Goal: Task Accomplishment & Management: Use online tool/utility

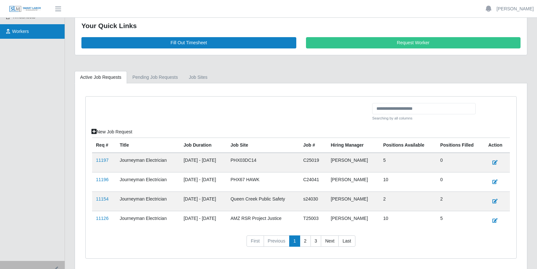
scroll to position [120, 0]
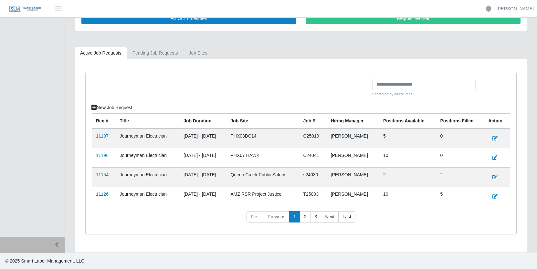
click at [101, 194] on link "11126" at bounding box center [102, 194] width 13 height 5
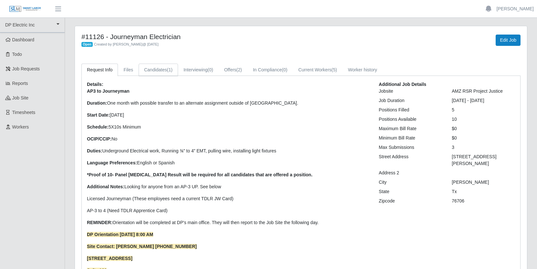
click at [164, 70] on link "Candidates (1)" at bounding box center [158, 70] width 39 height 13
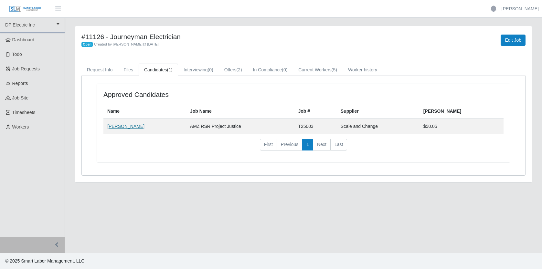
click at [125, 128] on link "[PERSON_NAME]" at bounding box center [125, 126] width 37 height 5
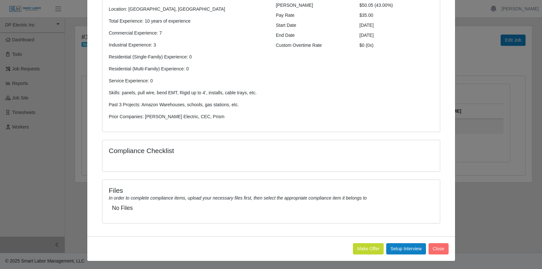
scroll to position [105, 0]
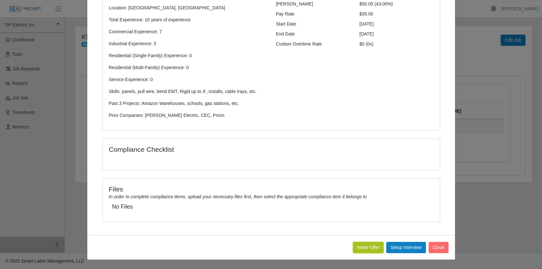
click at [364, 248] on button "Make Offer" at bounding box center [368, 247] width 31 height 11
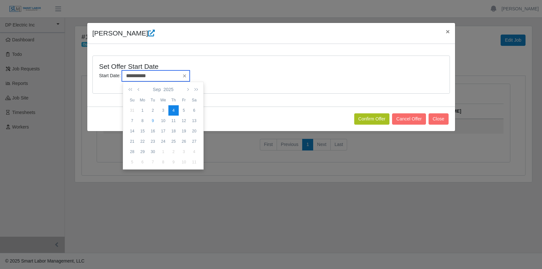
click at [163, 75] on input "**********" at bounding box center [156, 75] width 68 height 11
click at [165, 120] on div "10" at bounding box center [163, 121] width 10 height 6
type input "**********"
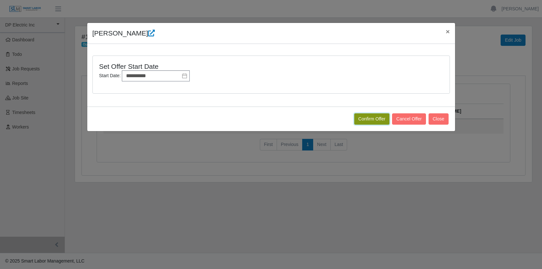
click at [375, 118] on button "Confirm Offer" at bounding box center [372, 118] width 36 height 11
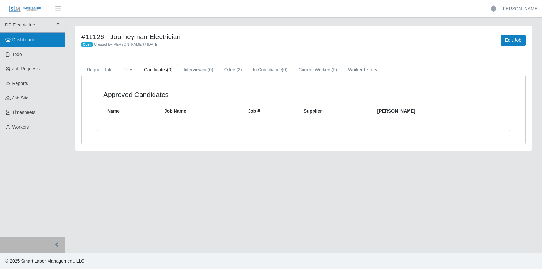
click at [26, 39] on span "Dashboard" at bounding box center [23, 39] width 22 height 5
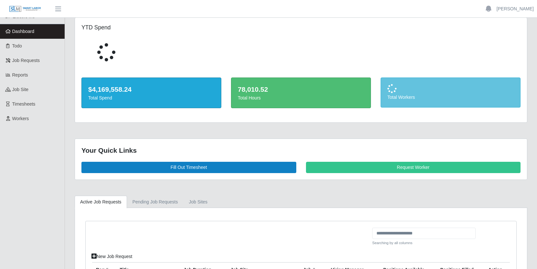
scroll to position [120, 0]
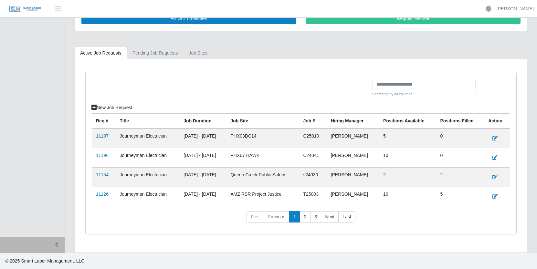
click at [104, 136] on link "11197" at bounding box center [102, 136] width 13 height 5
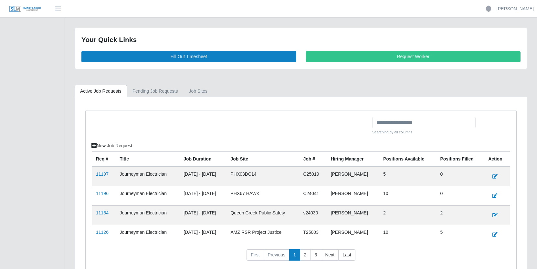
scroll to position [120, 0]
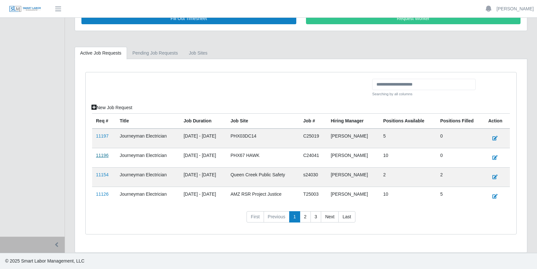
click at [104, 155] on link "11196" at bounding box center [102, 155] width 13 height 5
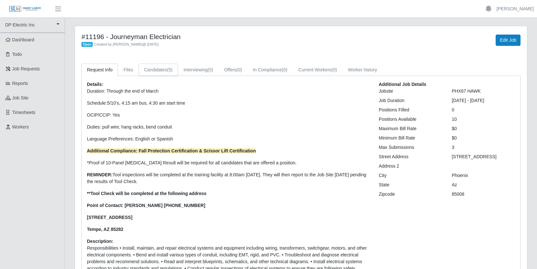
click at [164, 69] on link "Candidates (5)" at bounding box center [158, 70] width 39 height 13
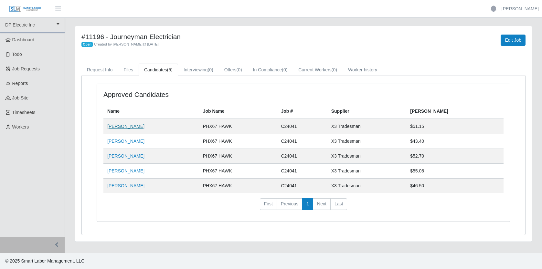
click at [128, 127] on link "[PERSON_NAME]" at bounding box center [125, 126] width 37 height 5
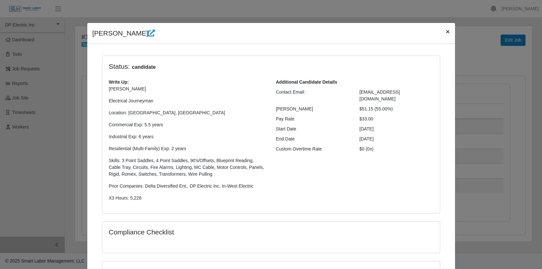
click at [446, 32] on span "×" at bounding box center [448, 31] width 4 height 7
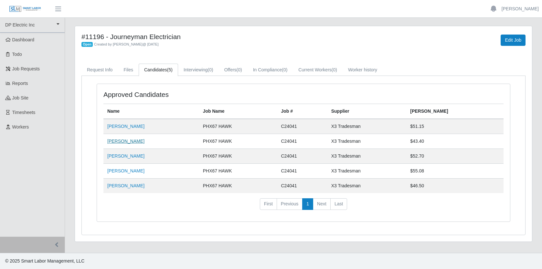
click at [128, 141] on link "[PERSON_NAME]" at bounding box center [125, 141] width 37 height 5
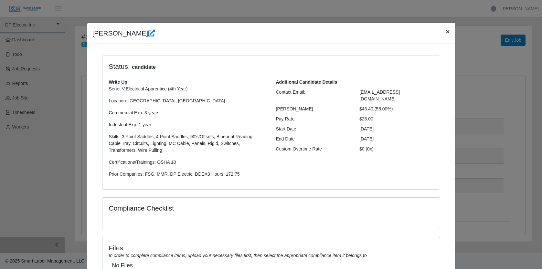
click at [446, 30] on span "×" at bounding box center [448, 31] width 4 height 7
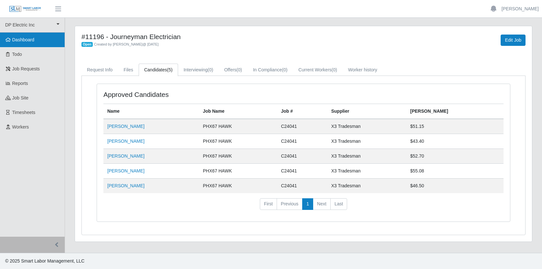
click at [24, 39] on span "Dashboard" at bounding box center [23, 39] width 22 height 5
